Goal: Information Seeking & Learning: Learn about a topic

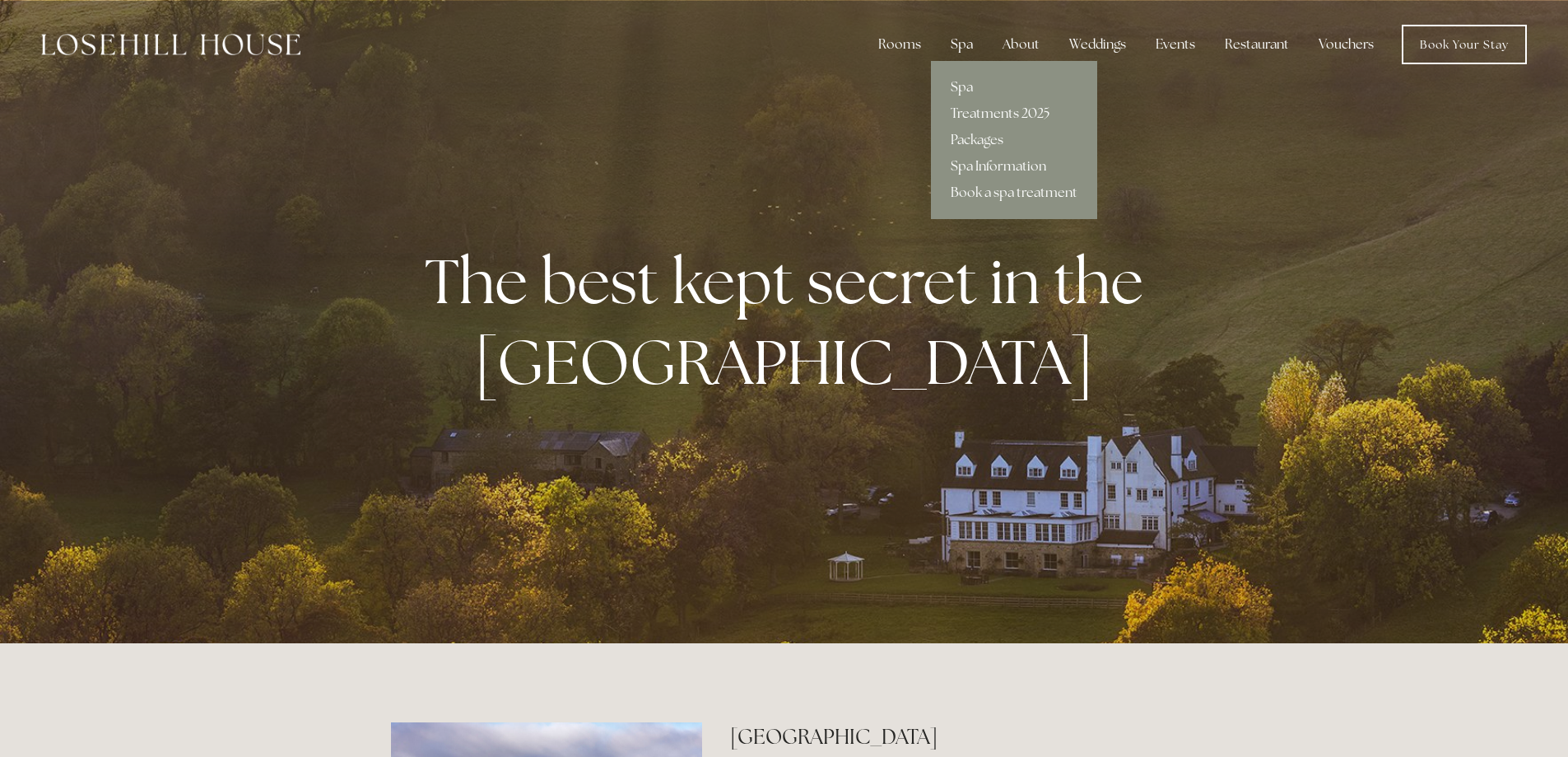
click at [963, 47] on div "Spa" at bounding box center [961, 44] width 48 height 33
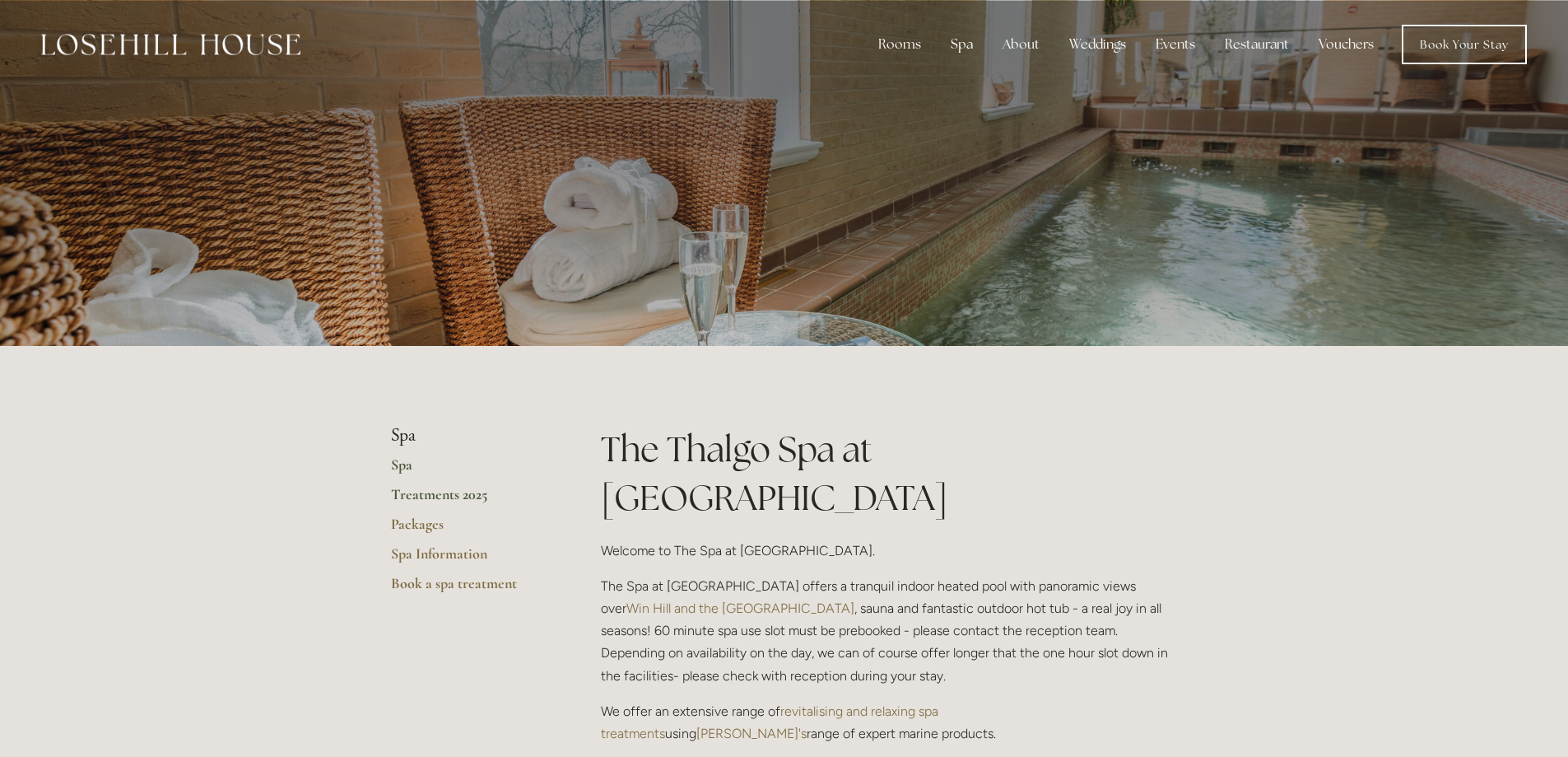
click at [421, 499] on link "Treatments 2025" at bounding box center [470, 500] width 157 height 29
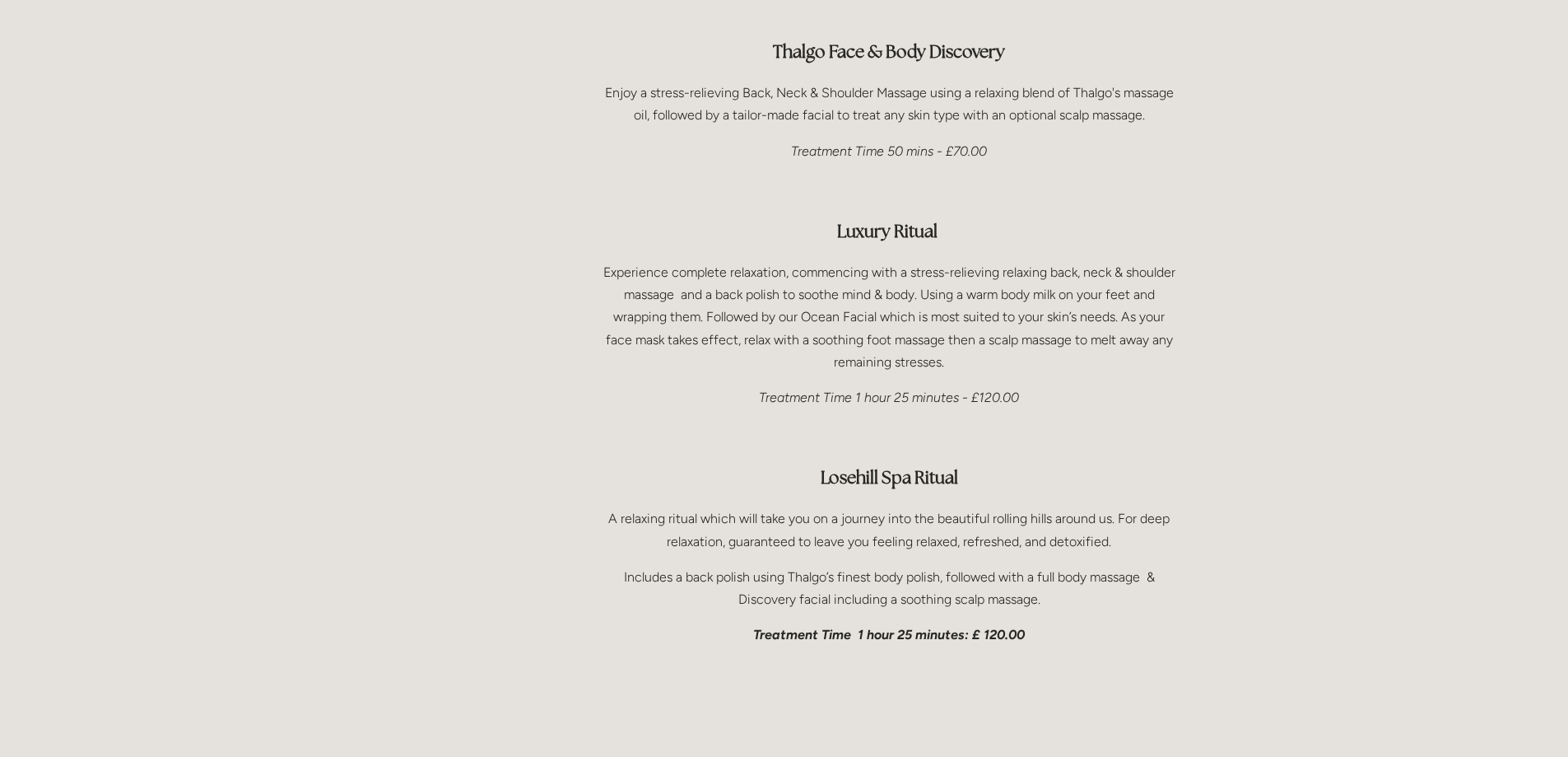
scroll to position [2470, 0]
